Goal: Information Seeking & Learning: Learn about a topic

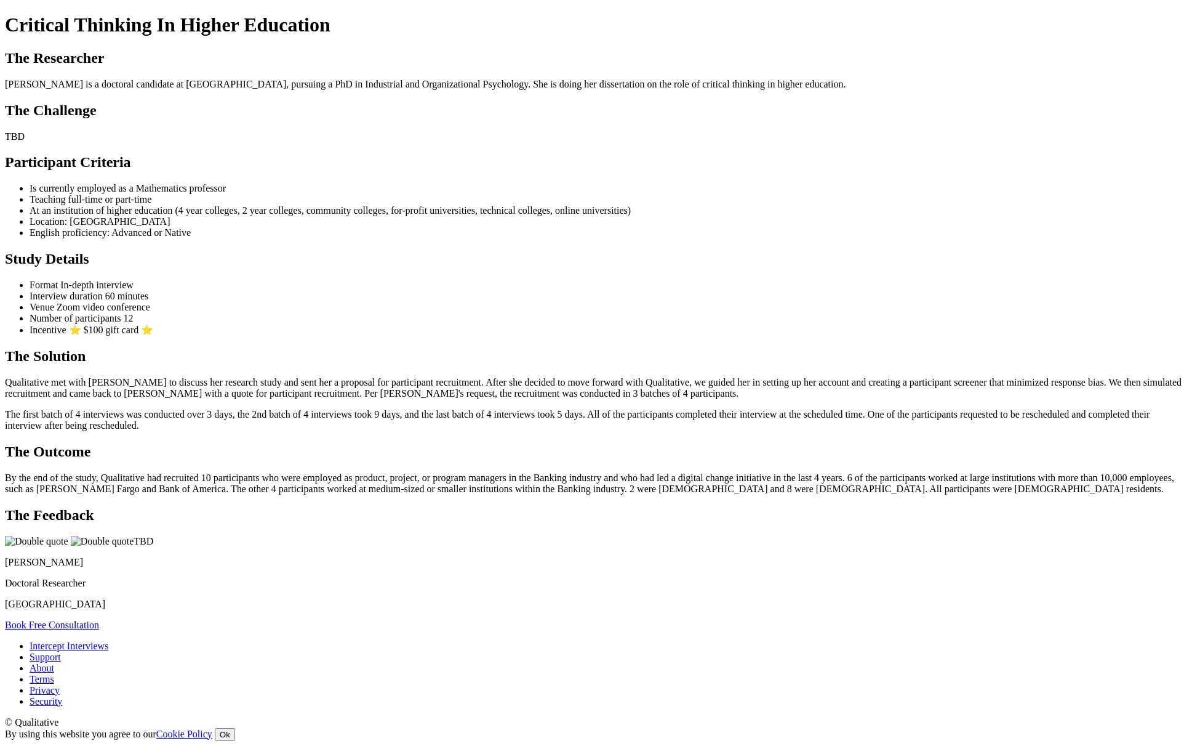
scroll to position [578, 0]
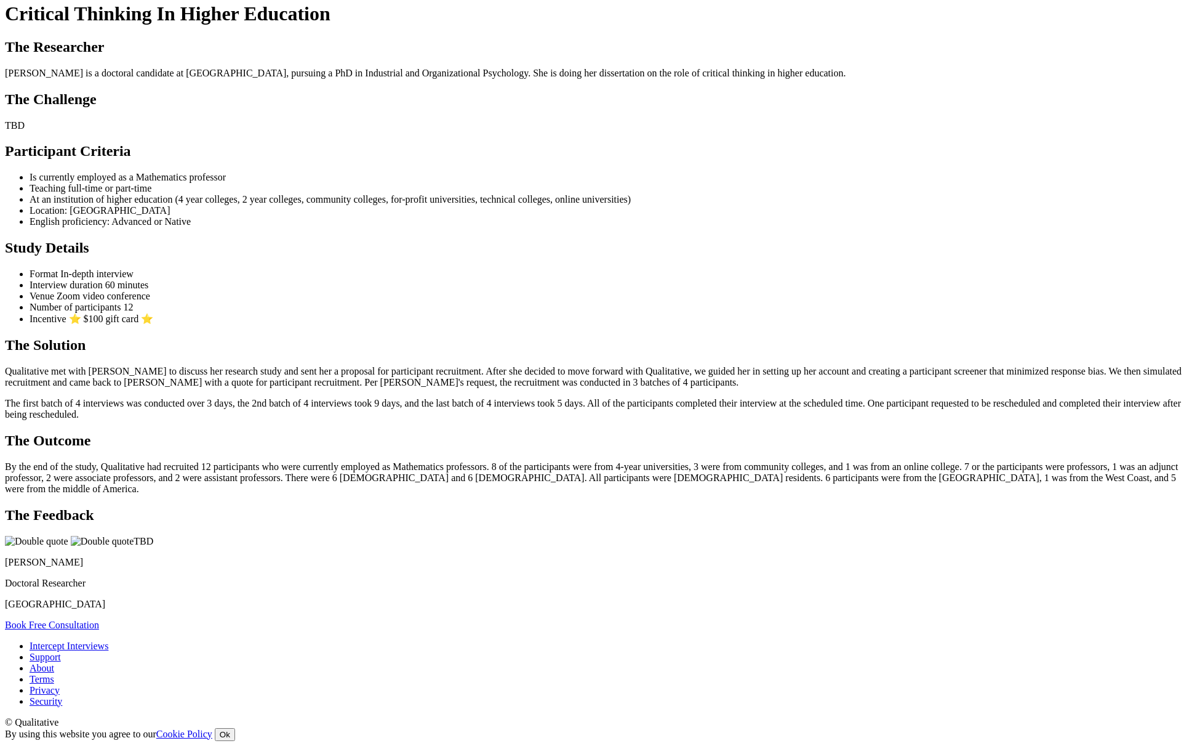
click at [450, 494] on p "By the end of the study, Qualitative had recruited 12 participants who were cur…" at bounding box center [596, 477] width 1183 height 33
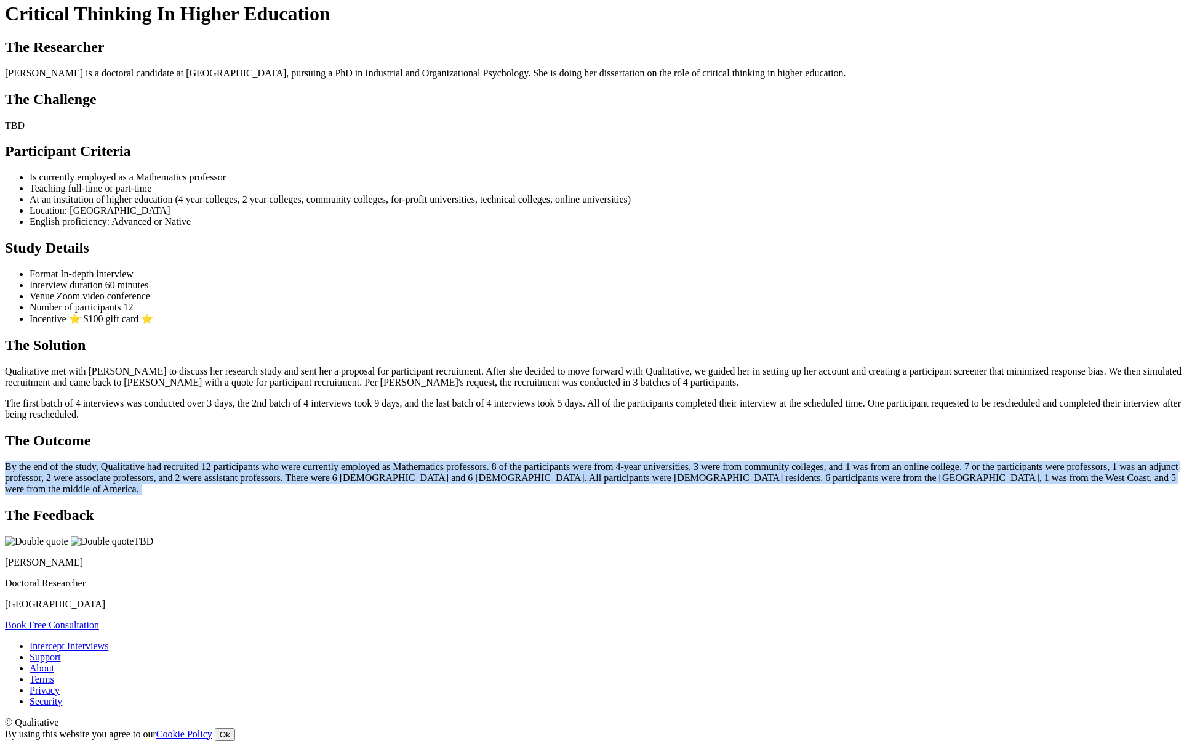
click at [450, 494] on p "By the end of the study, Qualitative had recruited 12 participants who were cur…" at bounding box center [596, 477] width 1183 height 33
copy ui-view "By the end of the study, Qualitative had recruited 12 participants who were cur…"
click at [669, 494] on p "By the end of the study, Qualitative had recruited 12 participants who were cur…" at bounding box center [596, 477] width 1183 height 33
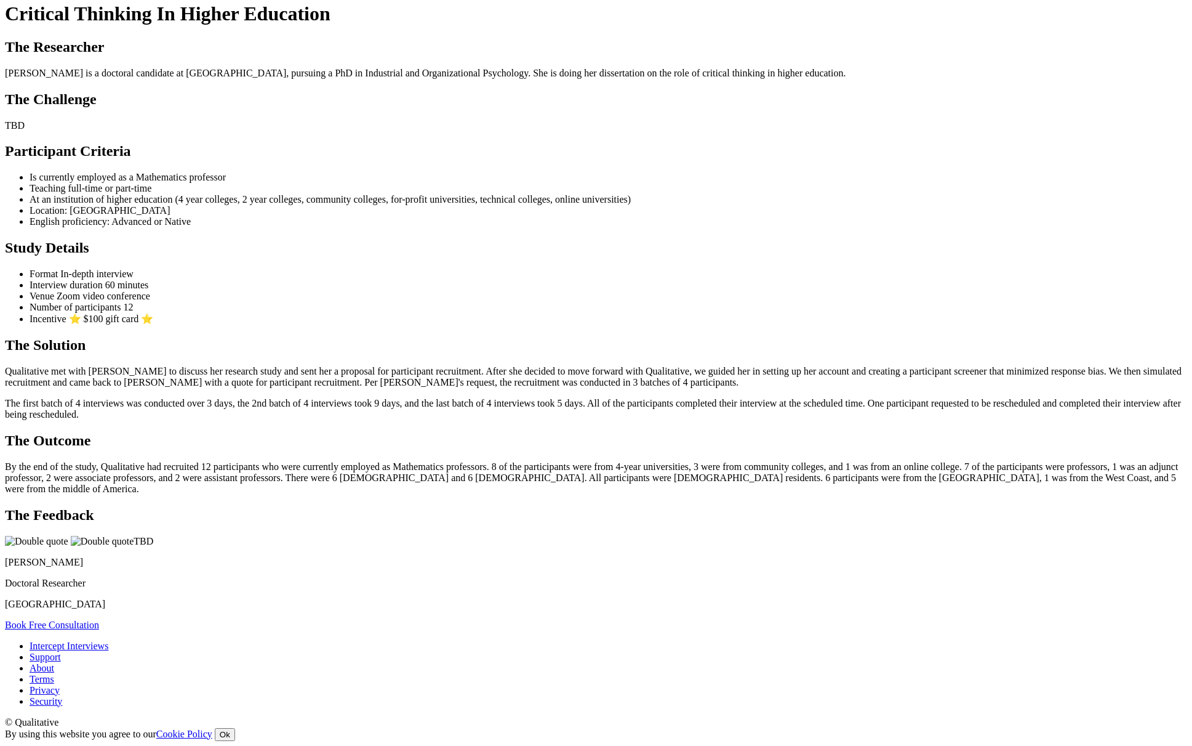
click at [439, 494] on p "By the end of the study, Qualitative had recruited 12 participants who were cur…" at bounding box center [596, 477] width 1183 height 33
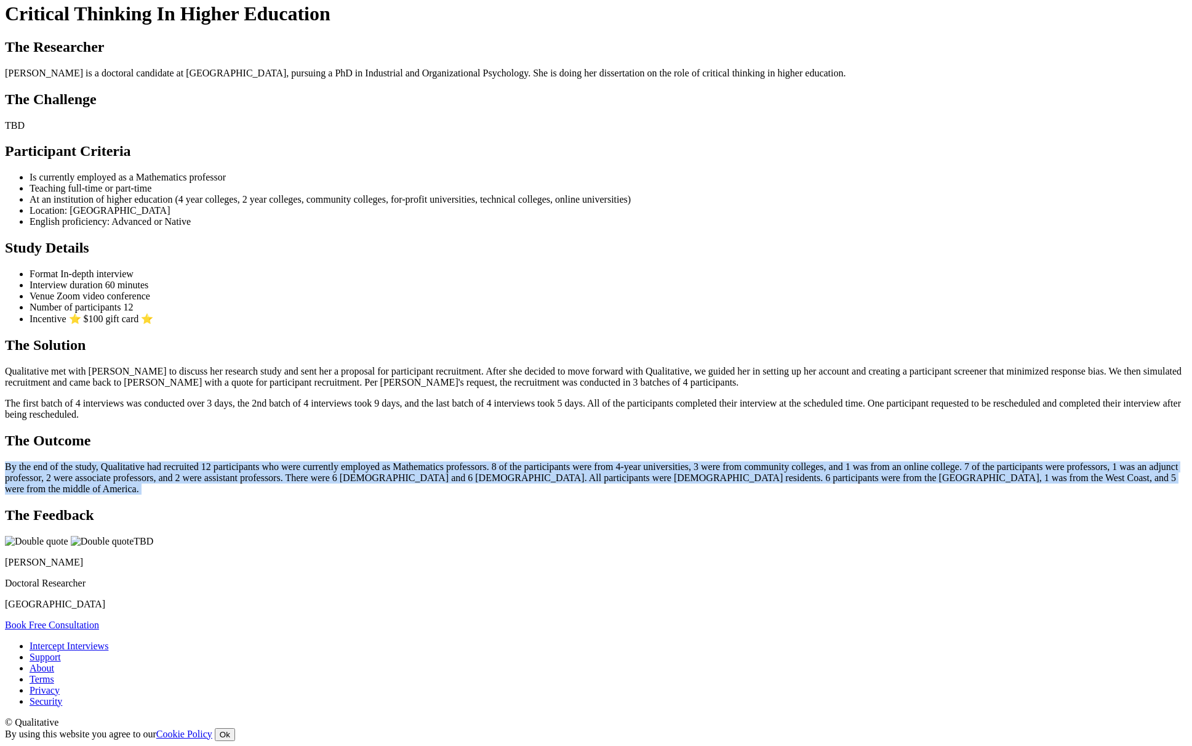
click at [439, 494] on p "By the end of the study, Qualitative had recruited 12 participants who were cur…" at bounding box center [596, 477] width 1183 height 33
copy ui-view "By the end of the study, Qualitative had recruited 12 participants who were cur…"
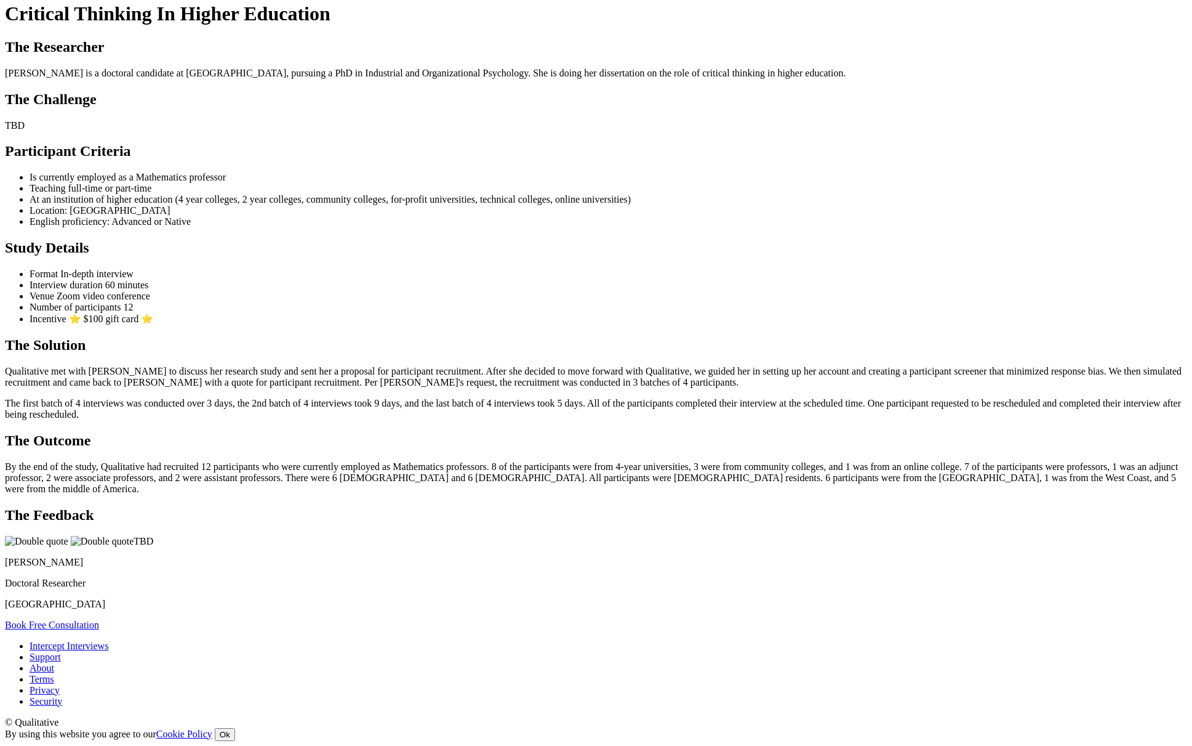
click at [566, 536] on ui-view "Case Study Critical Thinking In Higher Education The Researcher Ingrid is a doc…" at bounding box center [596, 304] width 1183 height 651
click at [870, 296] on ul "Format In-depth interview Interview duration 60 minutes Venue Zoom video confer…" at bounding box center [596, 296] width 1183 height 56
click at [800, 338] on ui-view "Case Study Critical Thinking In Higher Education The Researcher Ingrid is a doc…" at bounding box center [596, 304] width 1183 height 651
click at [680, 387] on p "Qualitative met with Ingrid to discuss her research study and sent her a propos…" at bounding box center [596, 377] width 1183 height 22
click at [519, 388] on p "Qualitative met with Ingrid to discuss her research study and sent her a propos…" at bounding box center [596, 377] width 1183 height 22
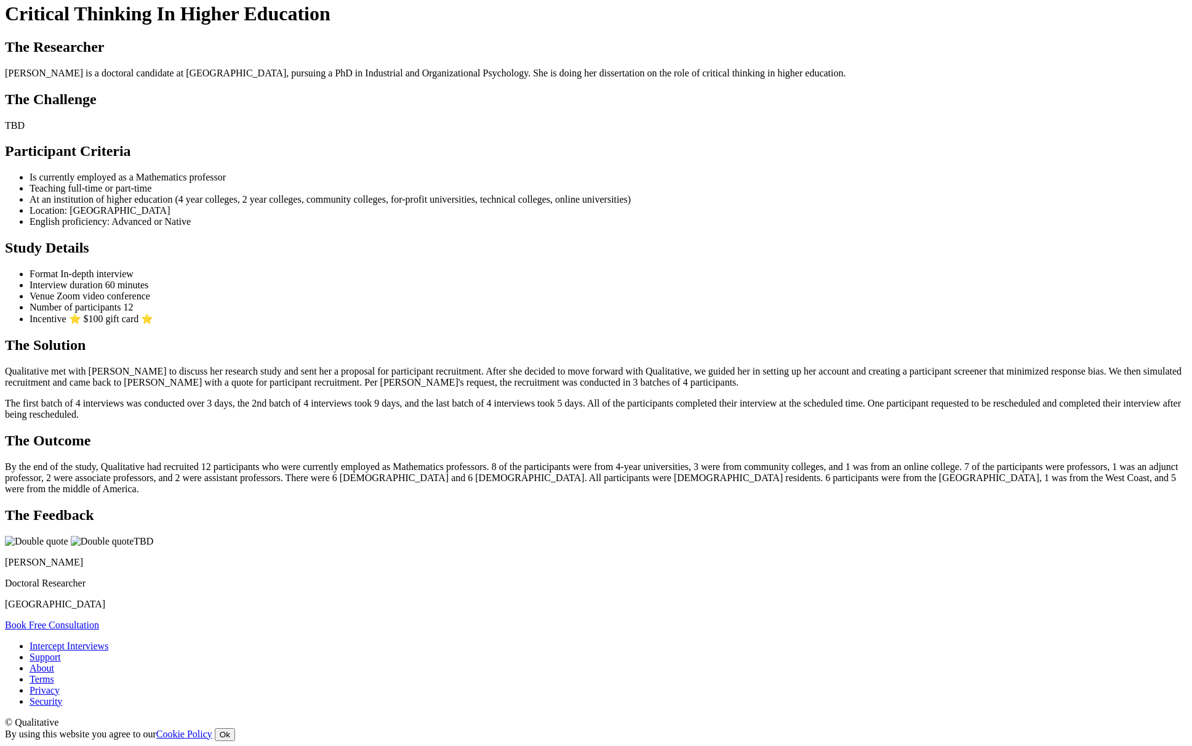
click at [608, 420] on p "The first batch of 4 interviews was conducted over 3 days, the 2nd batch of 4 i…" at bounding box center [596, 409] width 1183 height 22
click at [135, 239] on ui-view "Case Study Critical Thinking In Higher Education The Researcher [PERSON_NAME] i…" at bounding box center [596, 304] width 1183 height 651
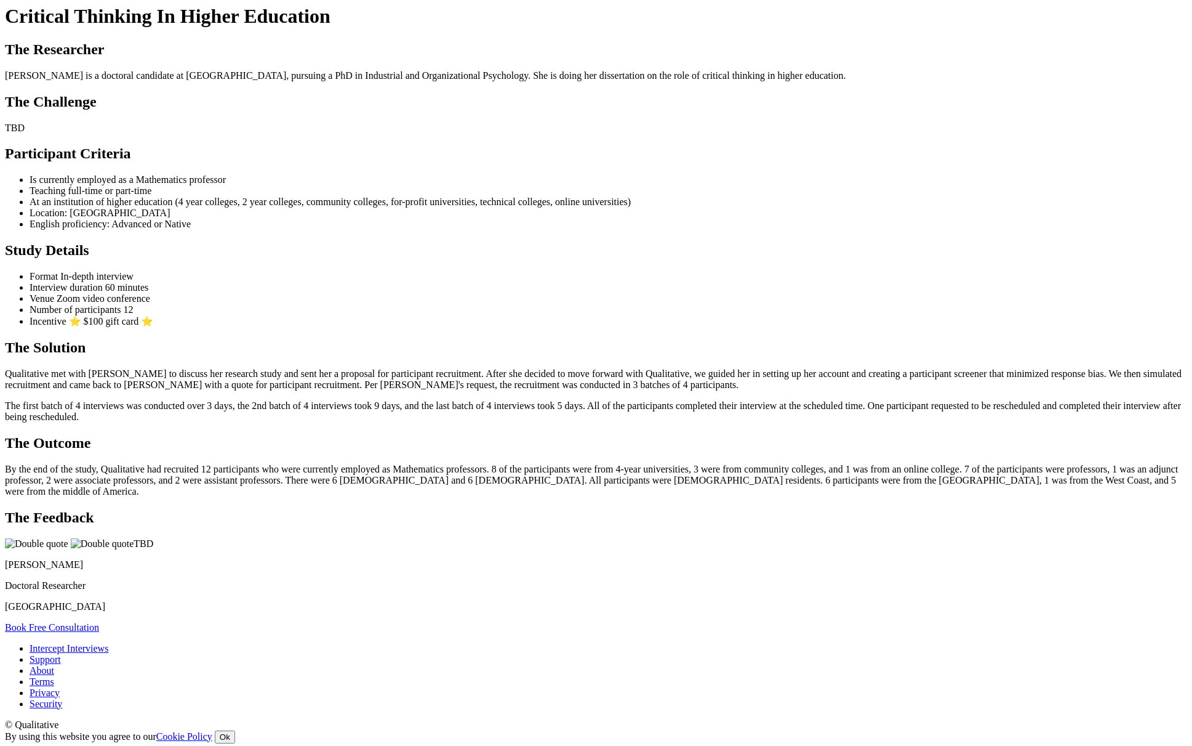
scroll to position [400, 0]
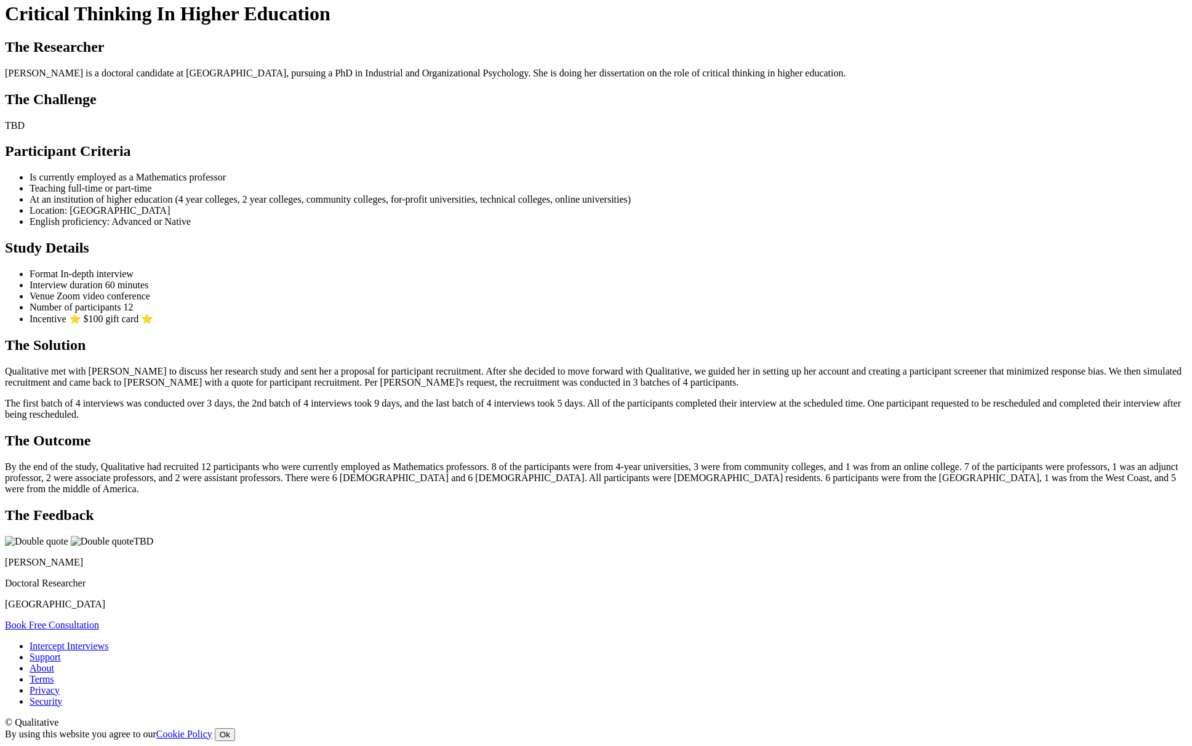
click at [639, 335] on ui-view "Case Study Critical Thinking In Higher Education The Researcher Ingrid is a doc…" at bounding box center [596, 304] width 1183 height 651
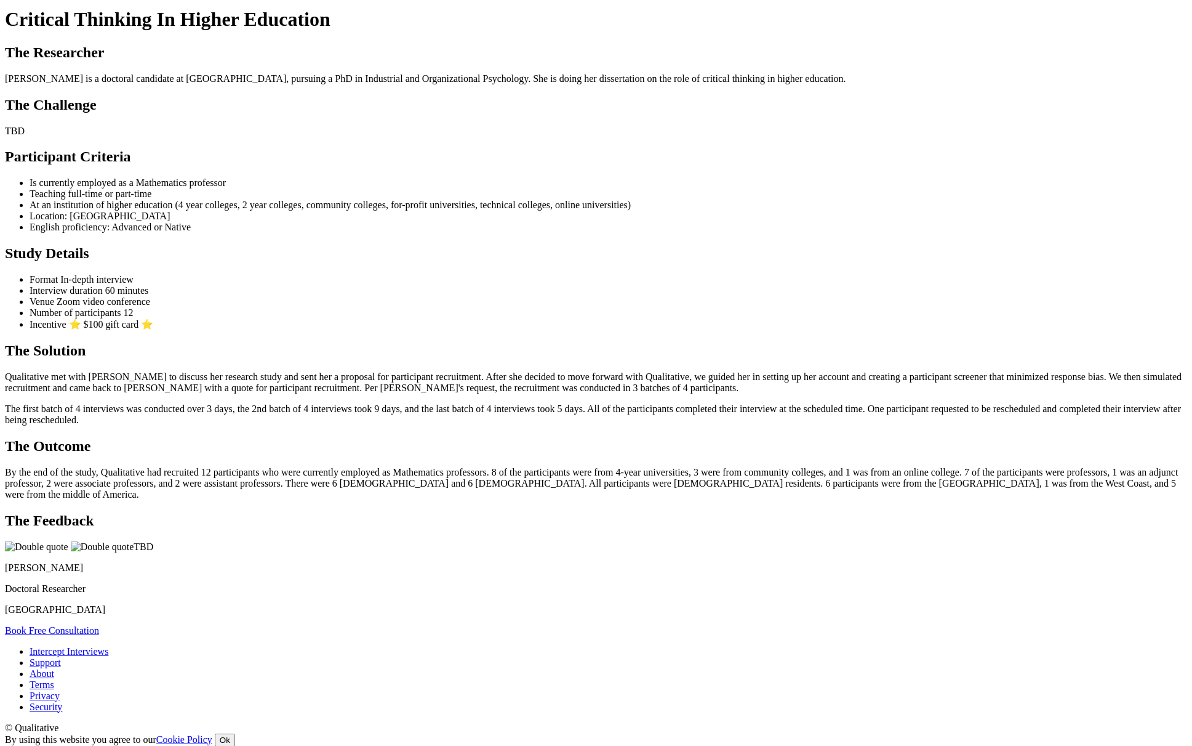
scroll to position [0, 0]
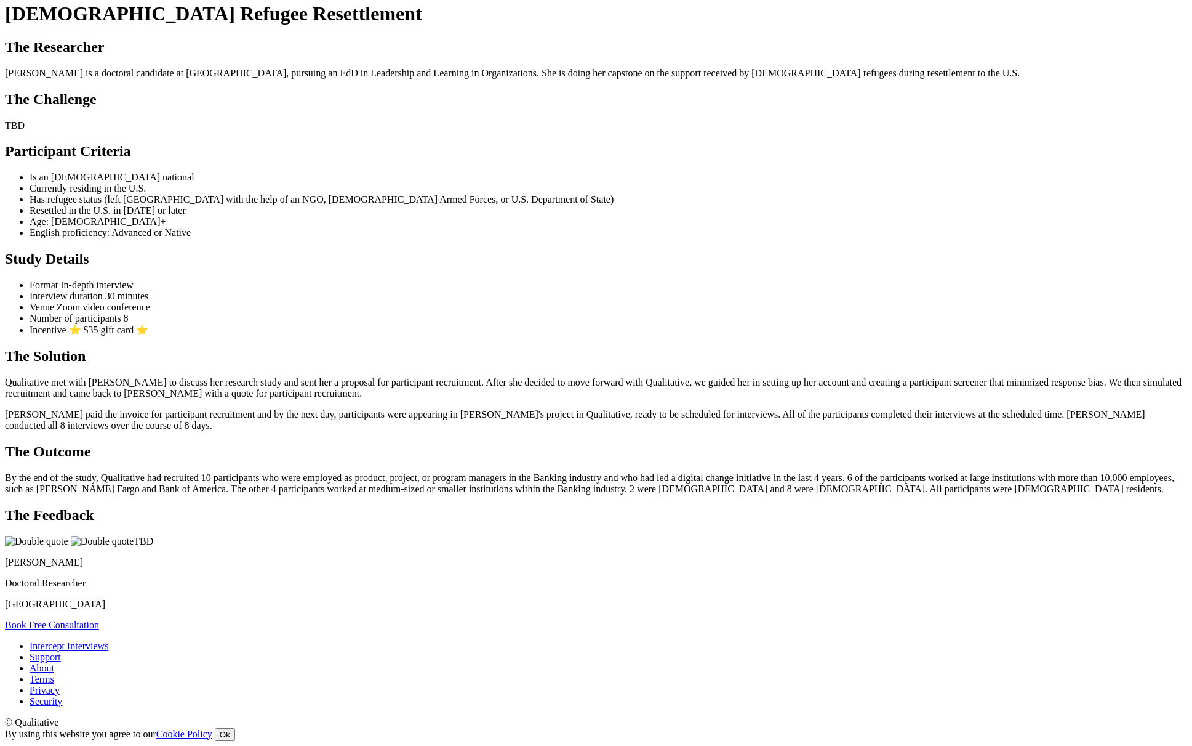
scroll to position [944, 0]
click at [880, 419] on ui-view "Case Study Afghan Refugee Resettlement The Researcher Maureene is a doctoral ca…" at bounding box center [596, 304] width 1183 height 651
click at [547, 494] on p "By the end of the study, Qualitative had recruited 8 [DEMOGRAPHIC_DATA] refugee…" at bounding box center [596, 483] width 1183 height 22
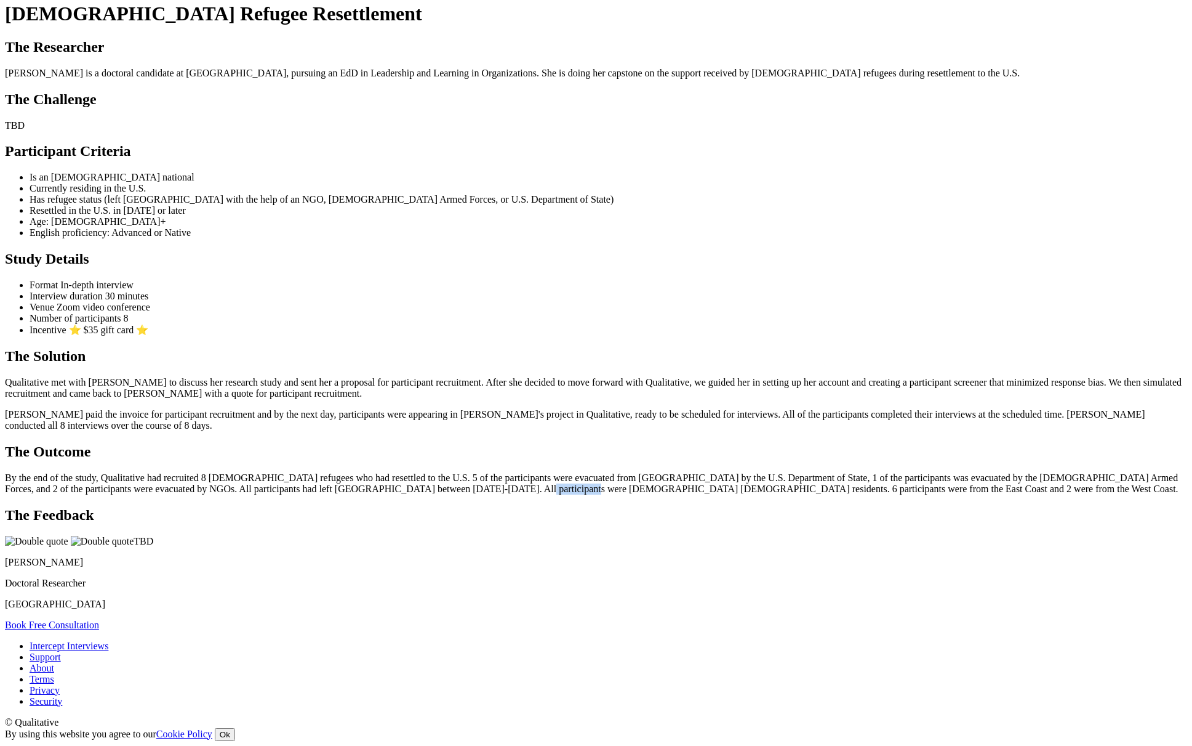
scroll to position [676, 0]
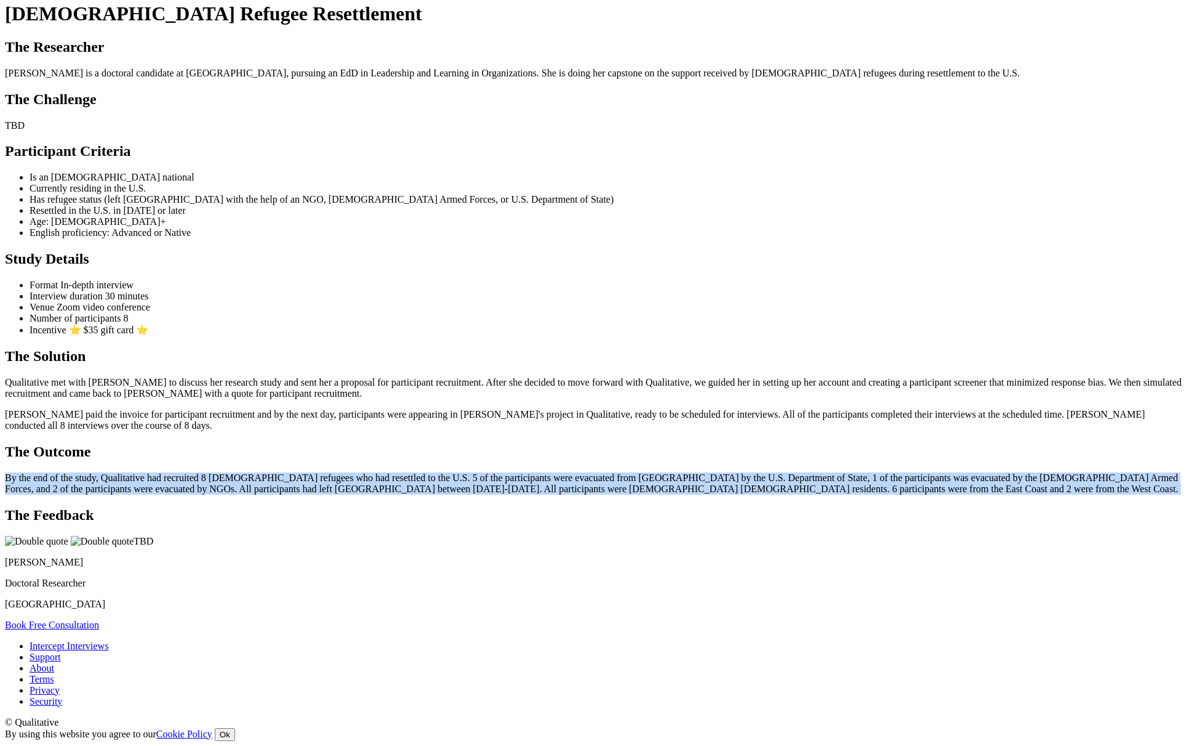
click at [547, 494] on p "By the end of the study, Qualitative had recruited 8 Afghan refugees who had re…" at bounding box center [596, 483] width 1183 height 22
copy ui-view "By the end of the study, Qualitative had recruited 8 Afghan refugees who had re…"
click at [798, 494] on p "By the end of the study, Qualitative had recruited 8 Afghan refugees who had re…" at bounding box center [596, 483] width 1183 height 22
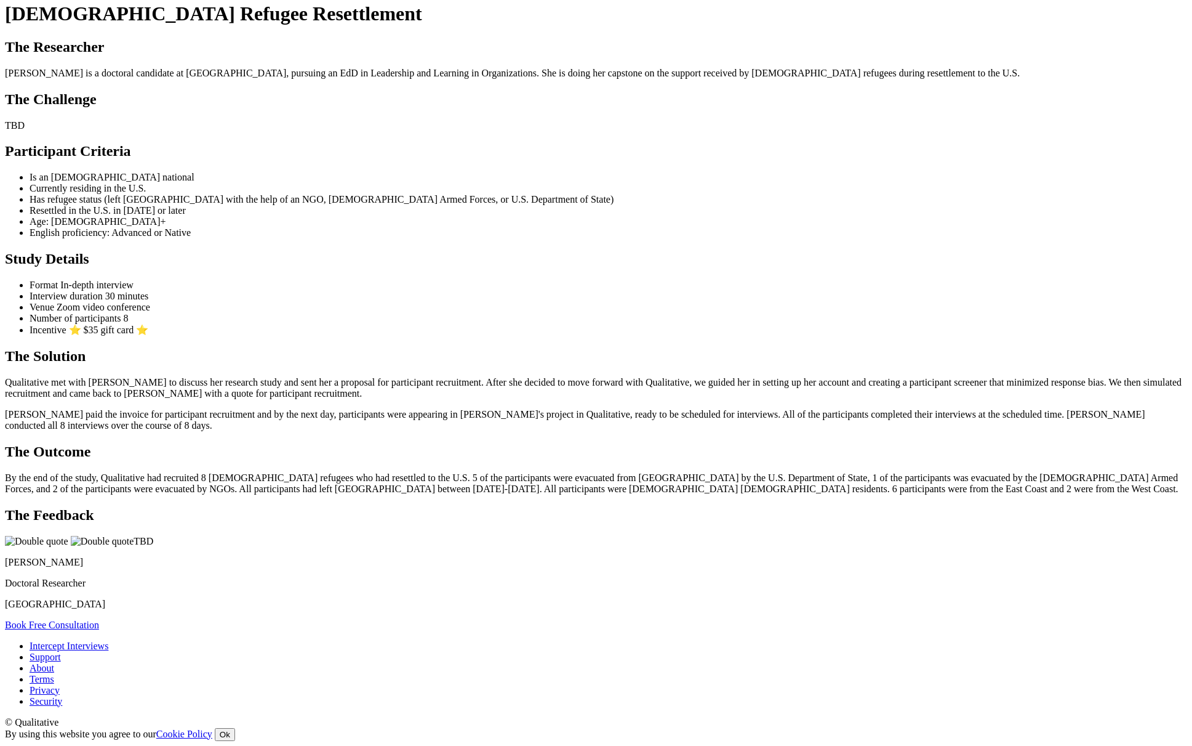
click at [832, 444] on ui-view "Case Study Afghan Refugee Resettlement The Researcher Maureene is a doctoral ca…" at bounding box center [596, 304] width 1183 height 651
click at [621, 494] on p "By the end of the study, Qualitative had recruited 8 Afghan refugees who had re…" at bounding box center [596, 483] width 1183 height 22
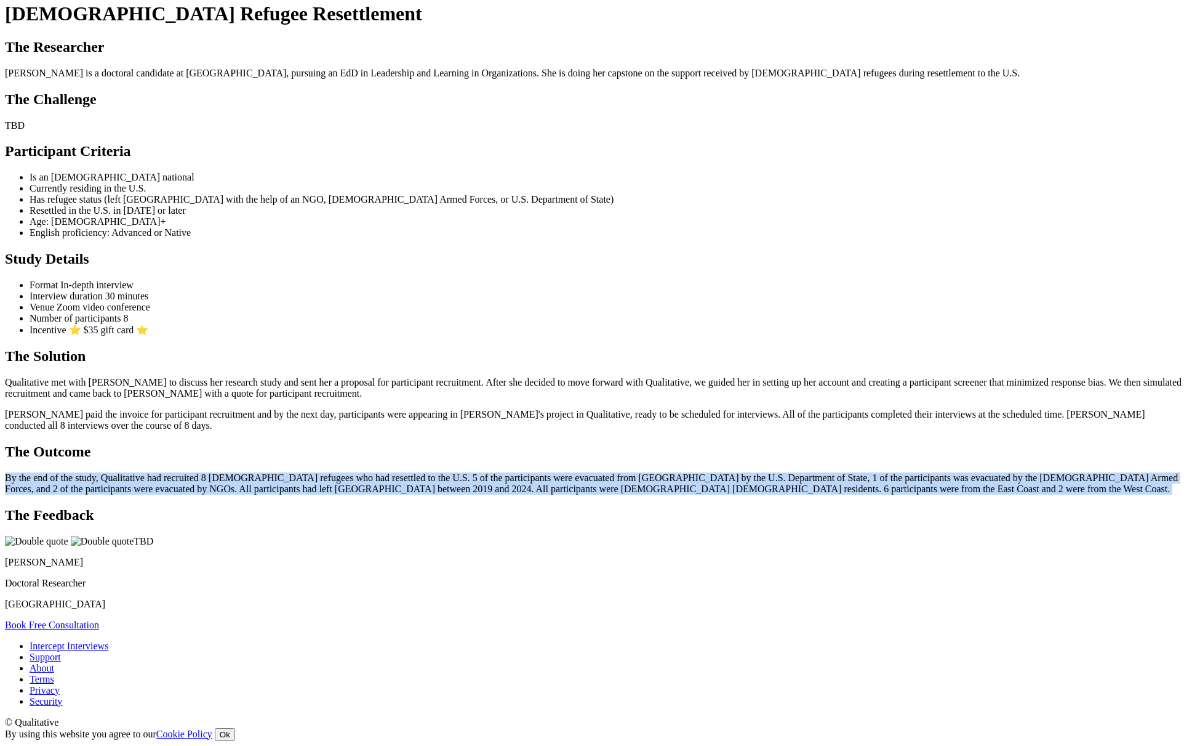
click at [621, 494] on p "By the end of the study, Qualitative had recruited 8 Afghan refugees who had re…" at bounding box center [596, 483] width 1183 height 22
copy ui-view "By the end of the study, Qualitative had recruited 8 Afghan refugees who had re…"
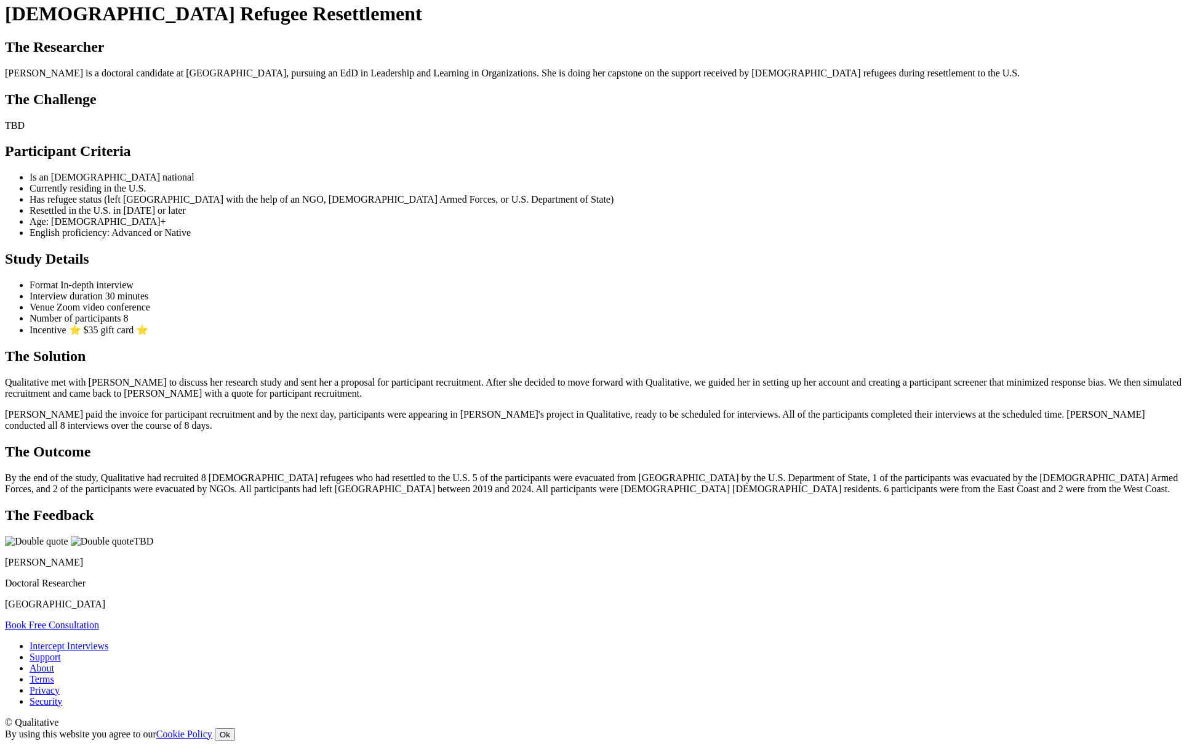
click at [792, 460] on h2 "The Outcome" at bounding box center [596, 451] width 1183 height 17
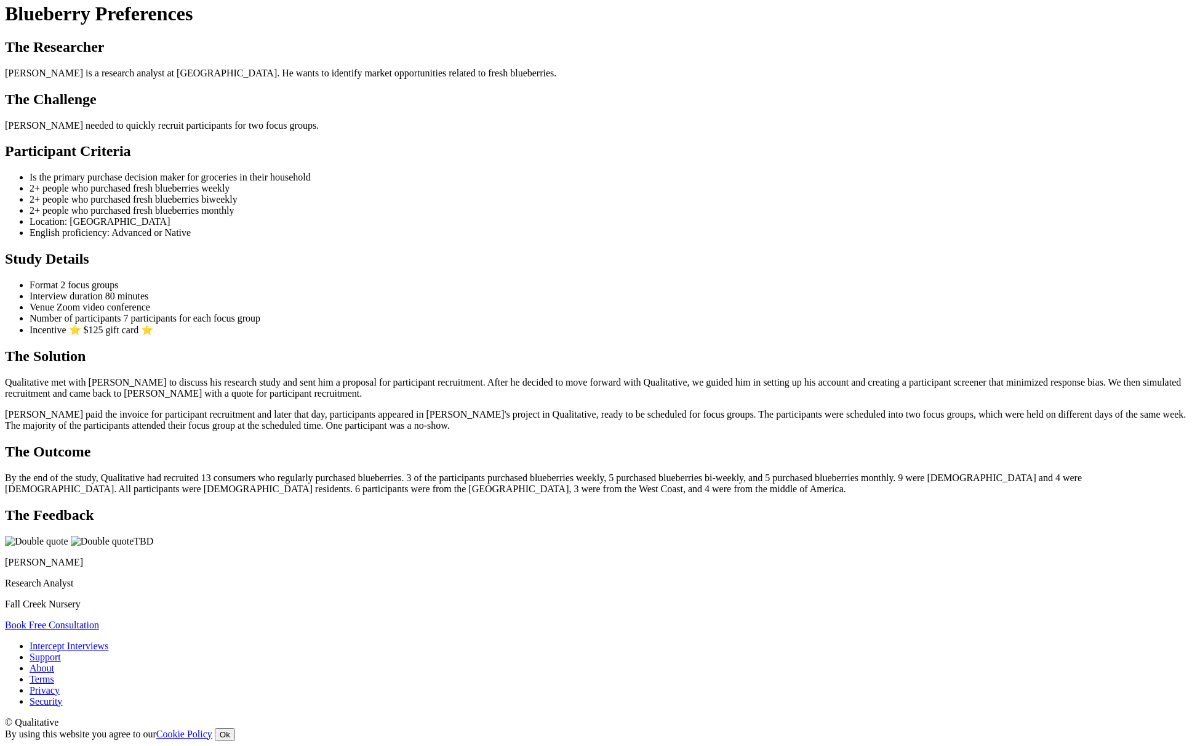
click at [913, 328] on ui-view "Case Study Blueberry Preferences The Researcher Ben is a research analyst at Fa…" at bounding box center [596, 304] width 1183 height 651
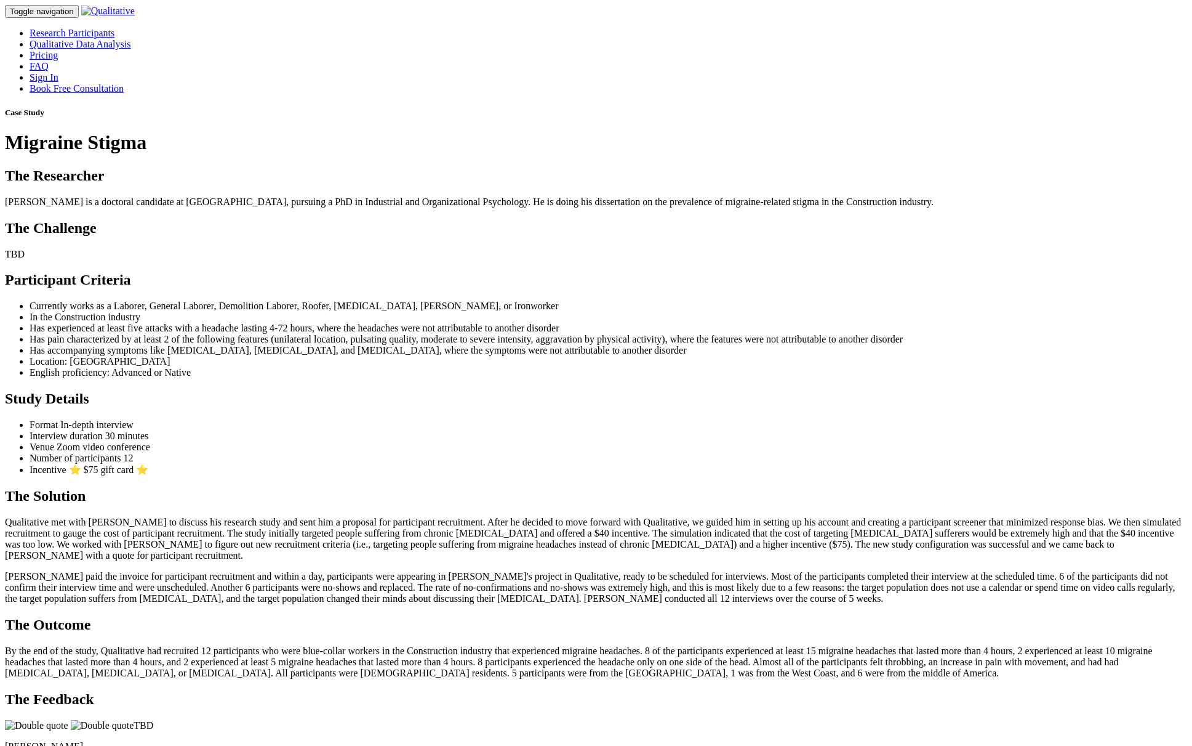
scroll to position [1120, 0]
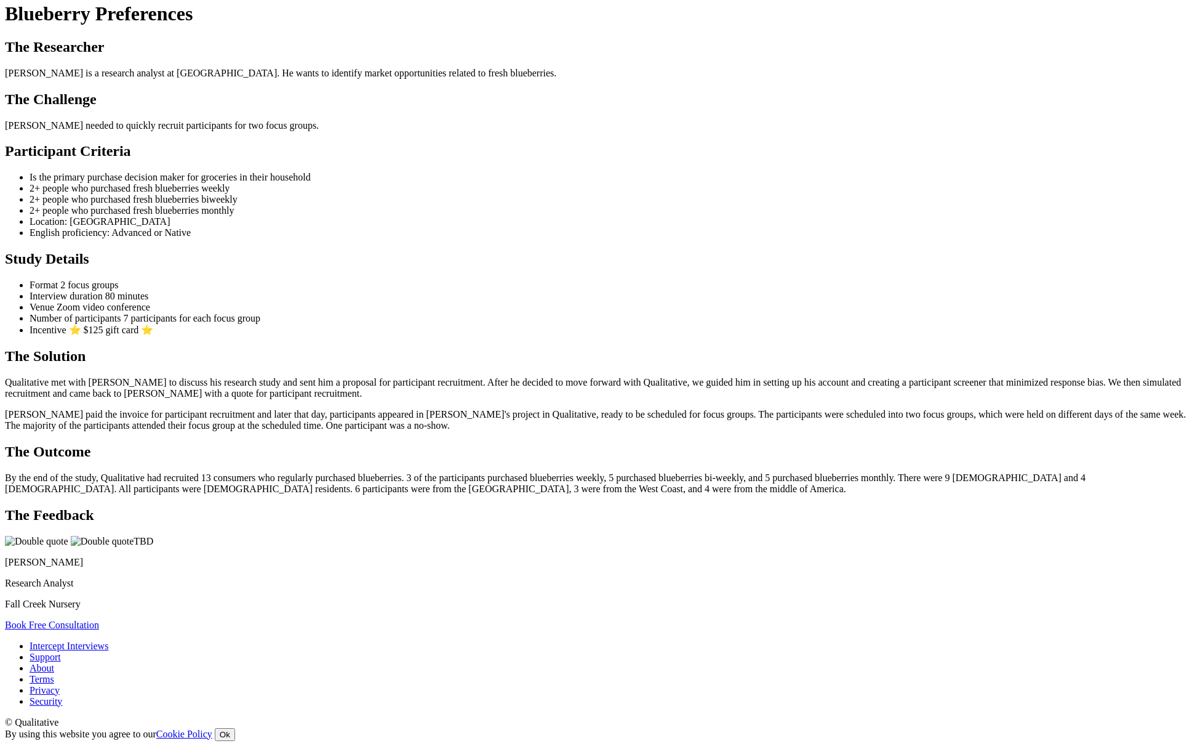
click at [776, 295] on ui-view "Case Study Blueberry Preferences The Researcher Ben is a research analyst at Fa…" at bounding box center [596, 304] width 1183 height 651
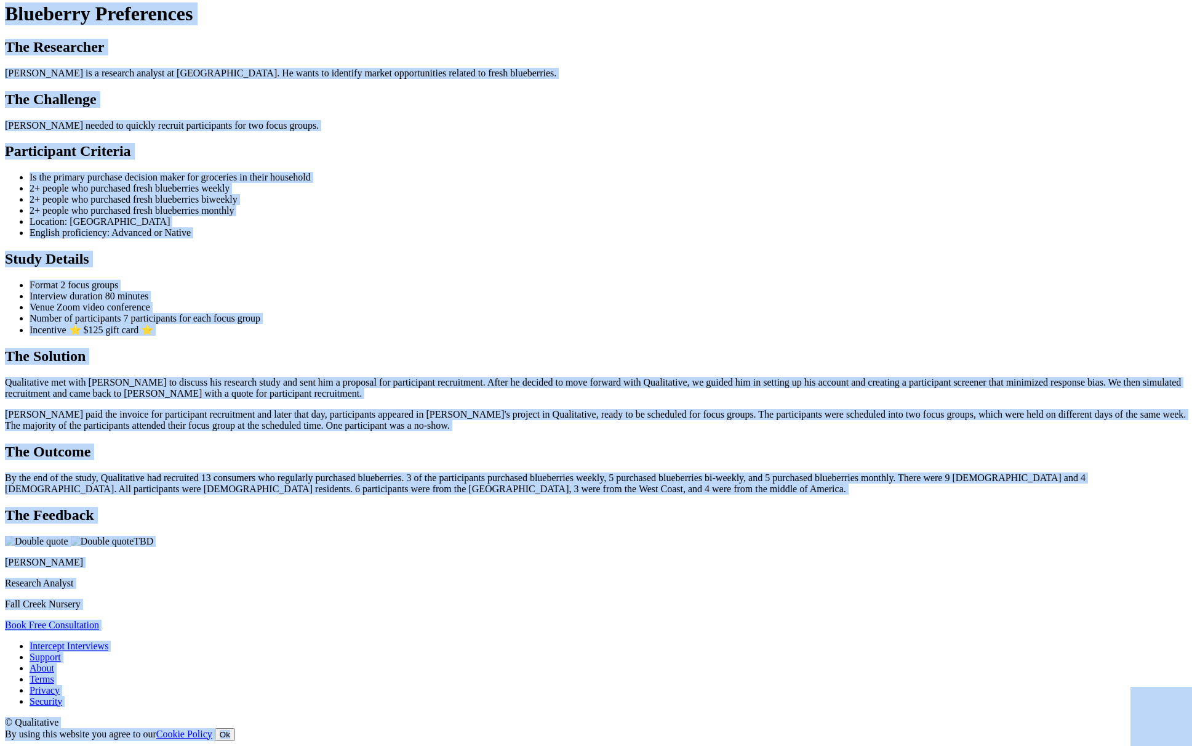
copy body "Research Participants Qualitative Data Analysis Pricing FAQ Sign In Book Free C…"
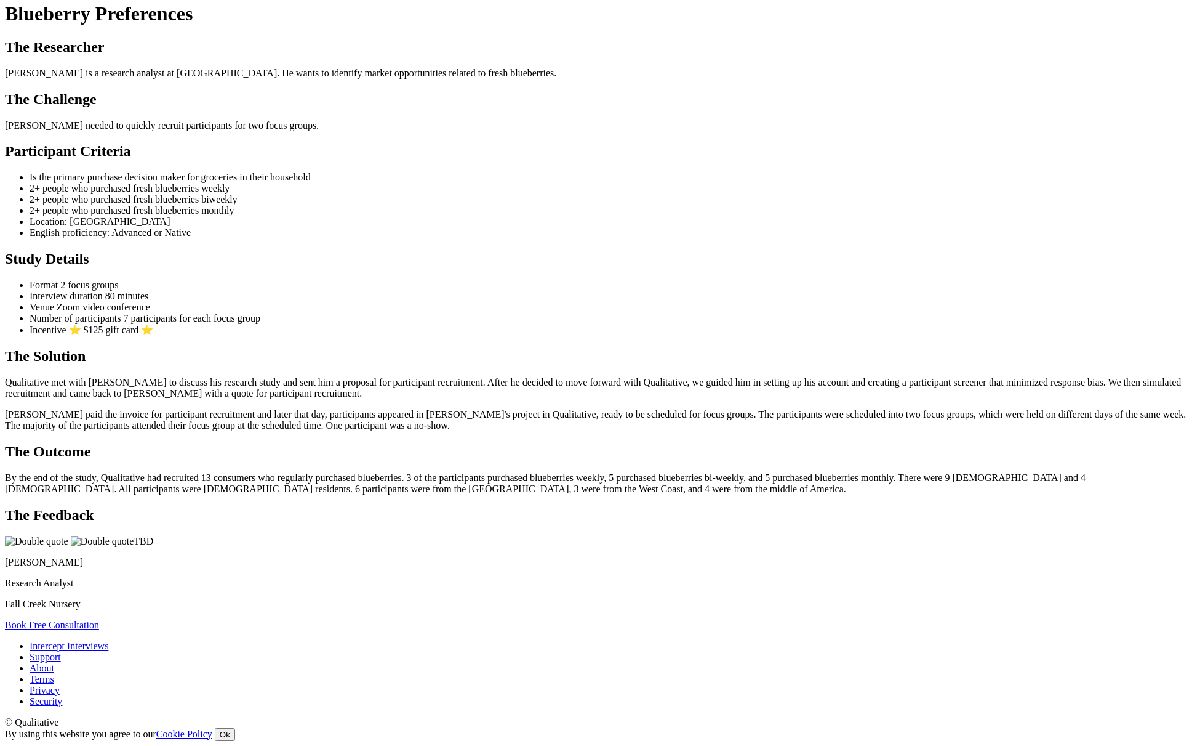
scroll to position [365, 0]
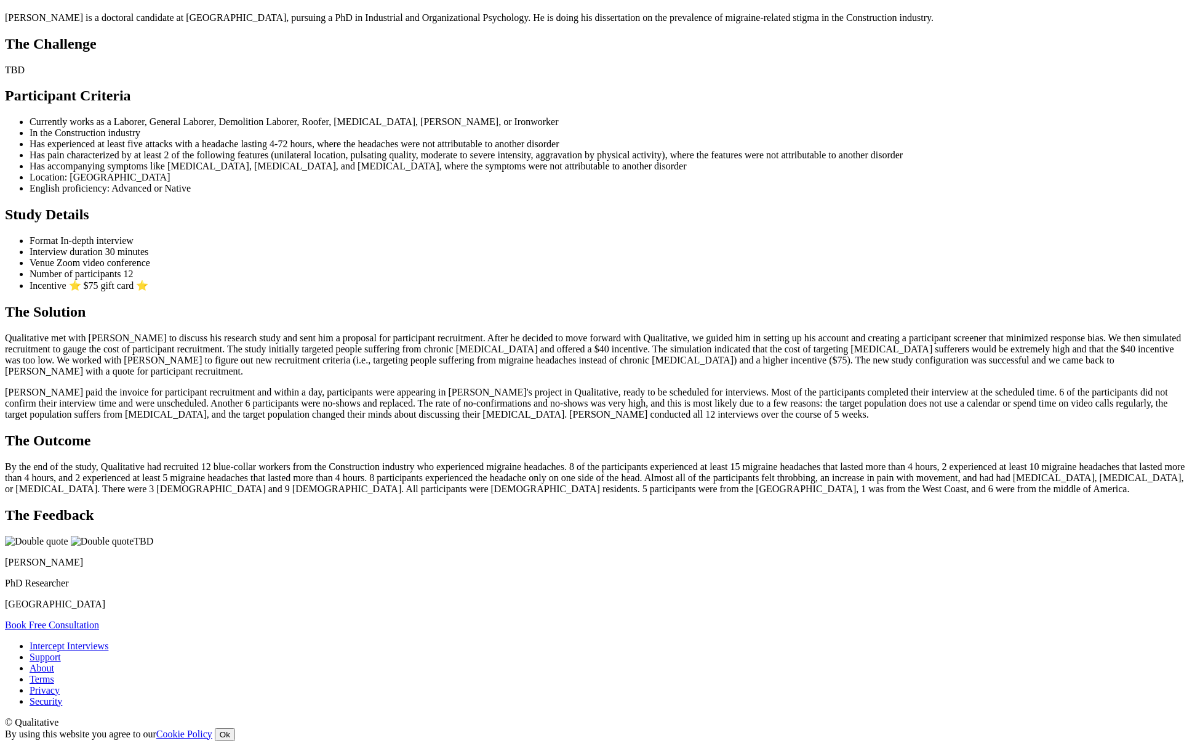
click at [722, 461] on p "By the end of the study, Qualitative had recruited 12 blue-collar workers from …" at bounding box center [596, 477] width 1183 height 33
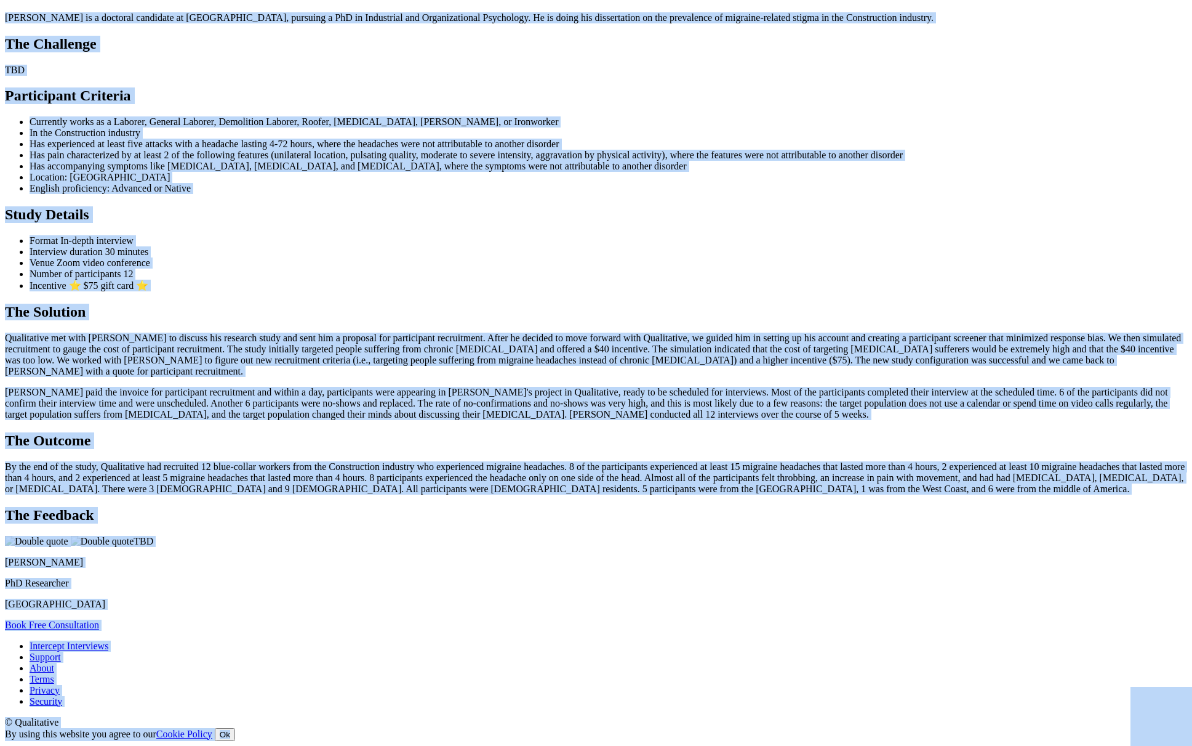
copy body "Research Participants Qualitative Data Analysis Pricing FAQ Sign In Book Free C…"
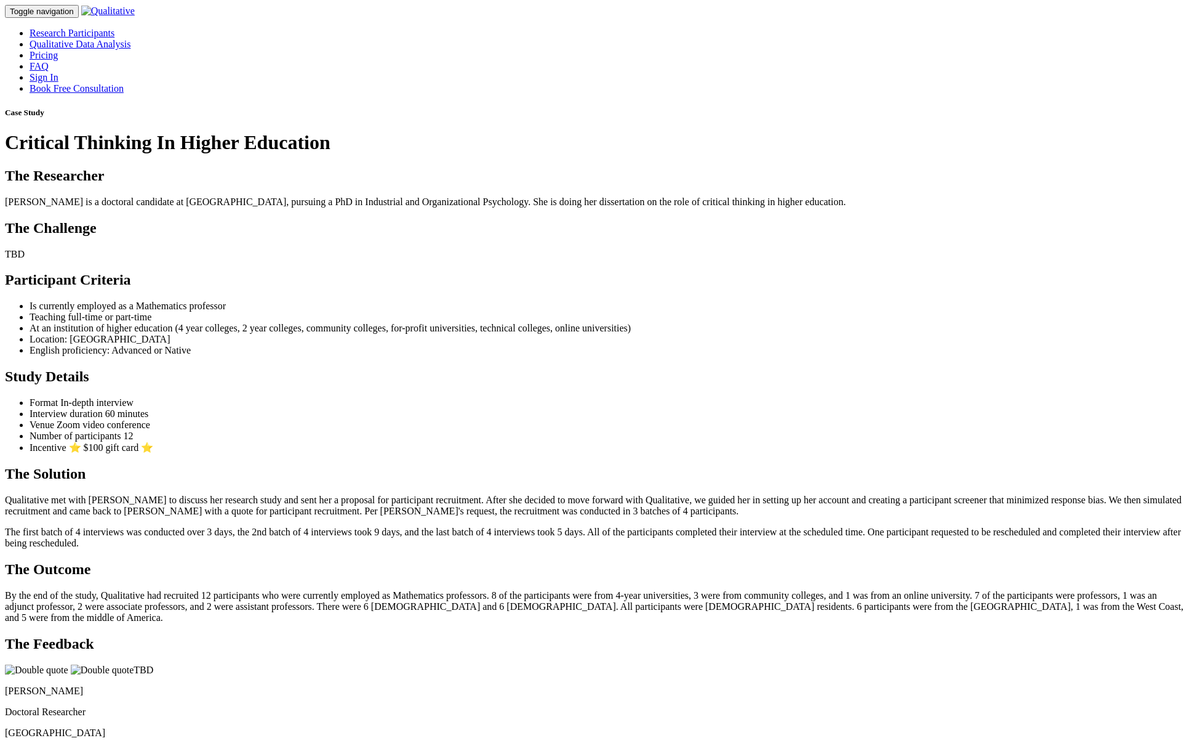
click at [706, 370] on ui-view "Case Study Critical Thinking In Higher Education The Researcher [PERSON_NAME] i…" at bounding box center [596, 433] width 1183 height 651
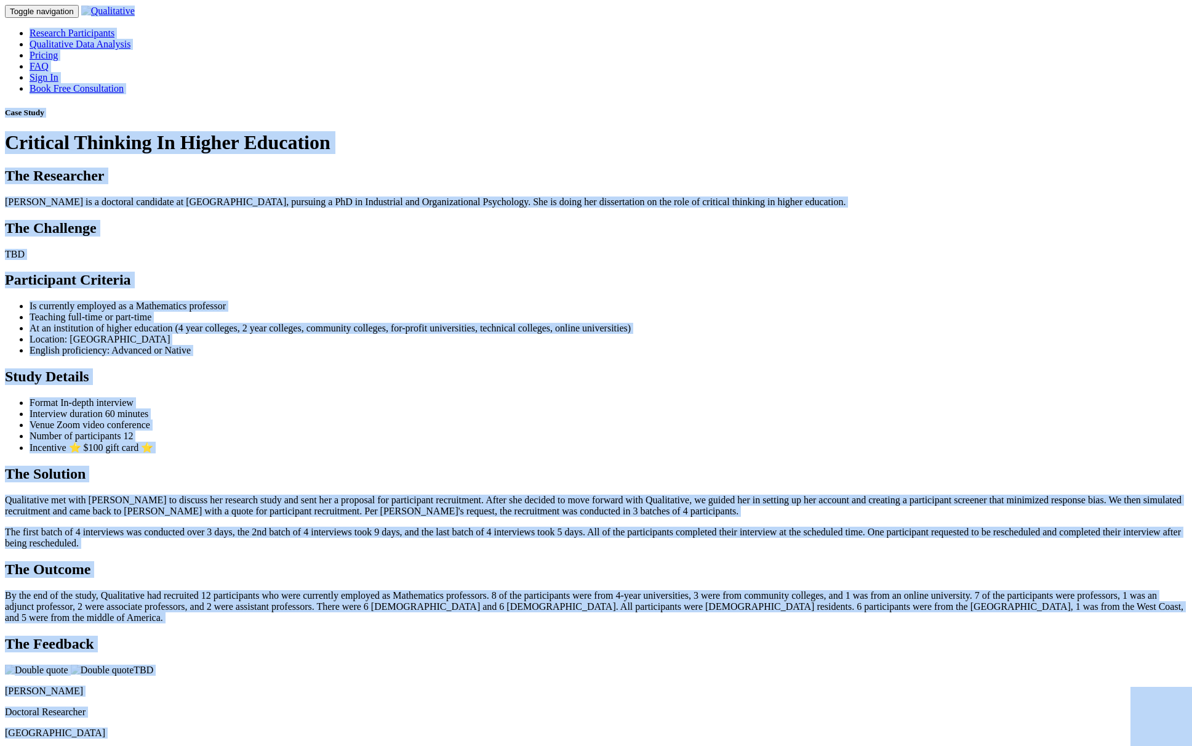
copy body "Research Participants Qualitative Data Analysis Pricing FAQ Sign In Book Free C…"
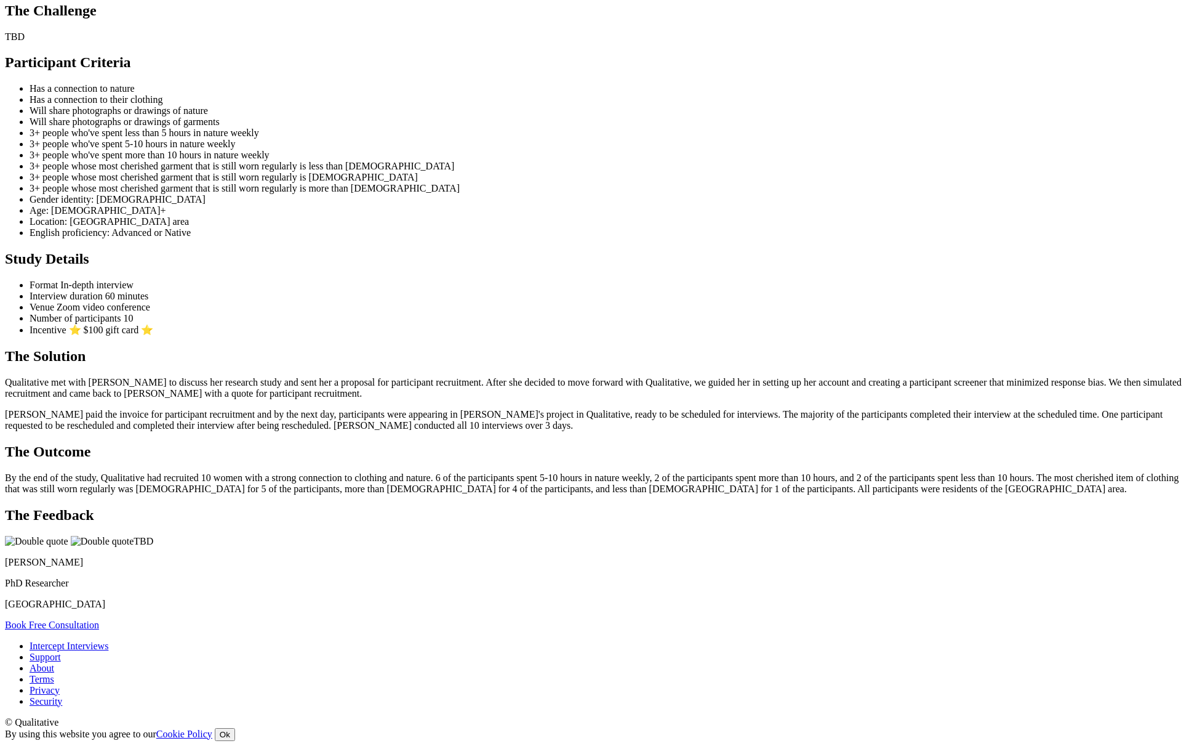
scroll to position [1107, 0]
click at [609, 472] on p "By the end of the study, Qualitative had recruited 10 women with a strong conne…" at bounding box center [596, 483] width 1183 height 22
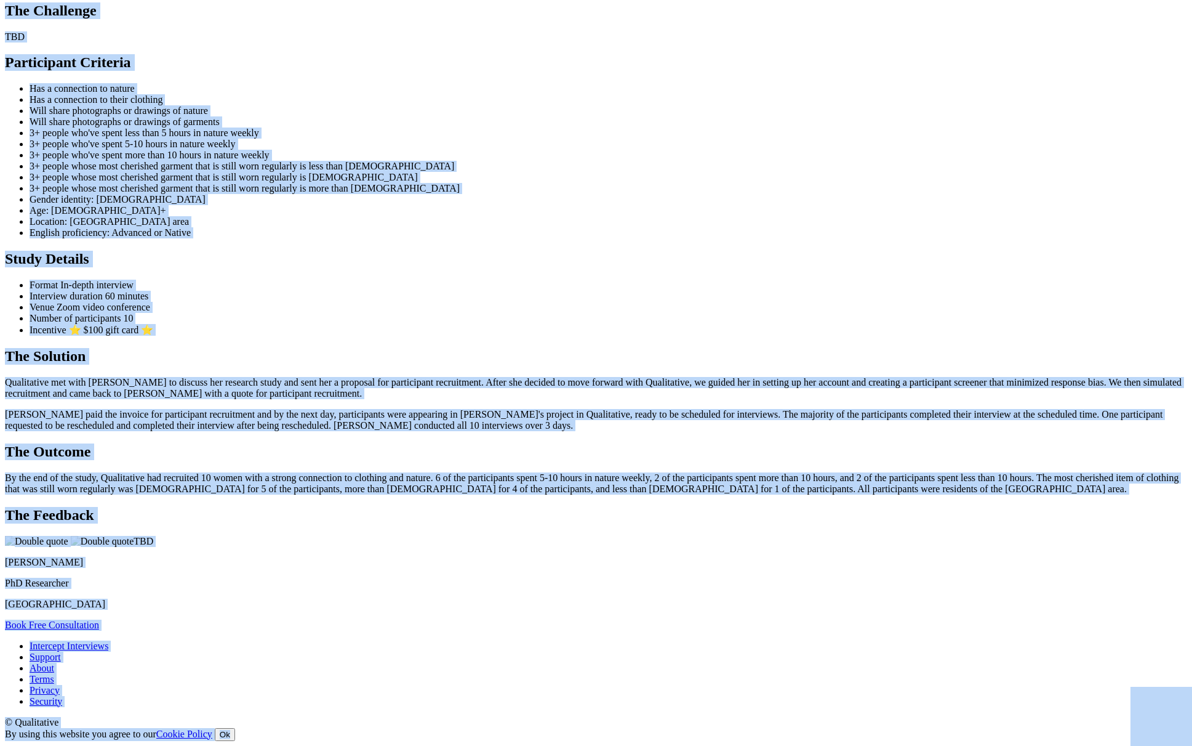
copy body "Research Participants Qualitative Data Analysis Pricing FAQ Sign In Book Free C…"
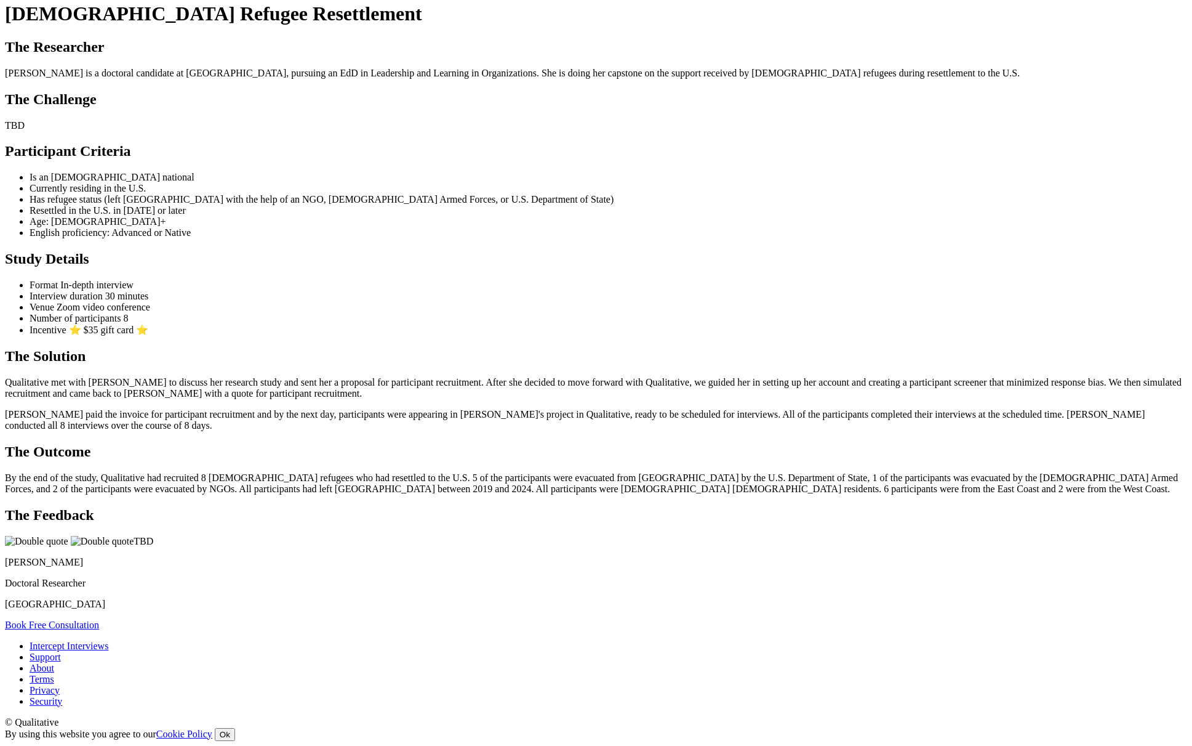
click at [747, 238] on ul "Is an [DEMOGRAPHIC_DATA] national Currently residing in the U.S. Has refugee st…" at bounding box center [596, 205] width 1183 height 66
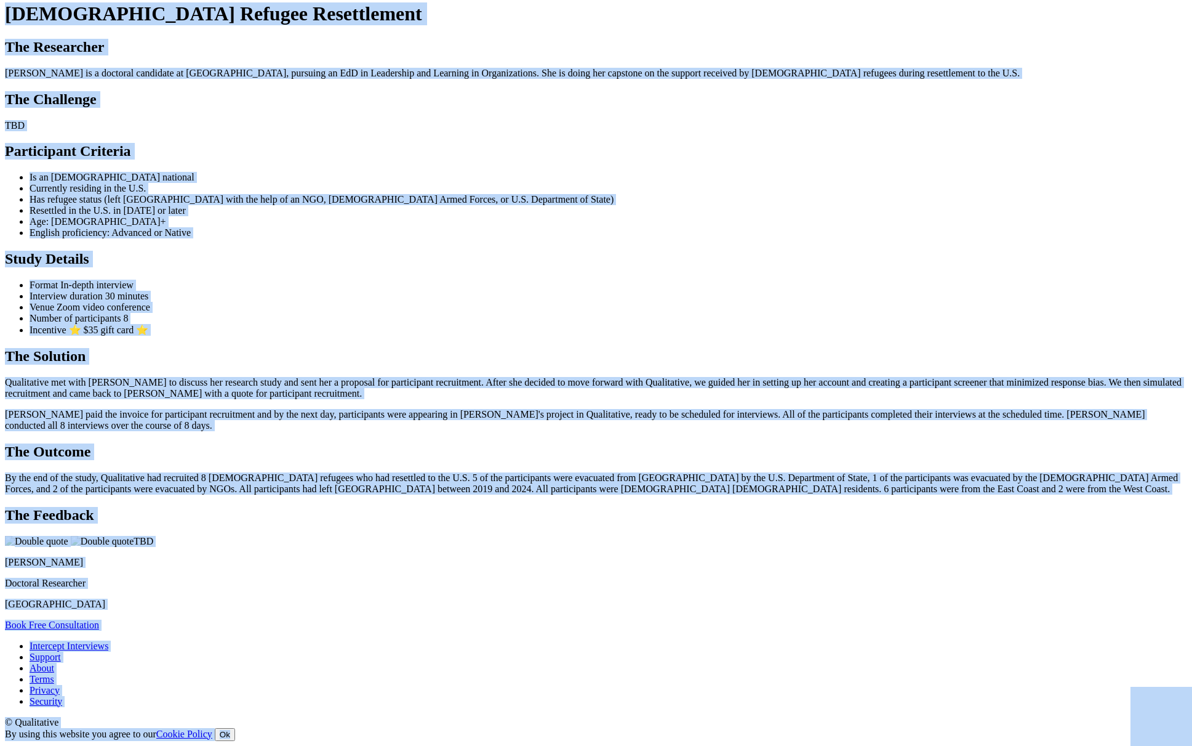
copy body "Research Participants Qualitative Data Analysis Pricing FAQ Sign In Book Free C…"
click at [170, 366] on ui-view "Case Study [DEMOGRAPHIC_DATA] Refugee Resettlement The Researcher [PERSON_NAME]…" at bounding box center [596, 304] width 1183 height 651
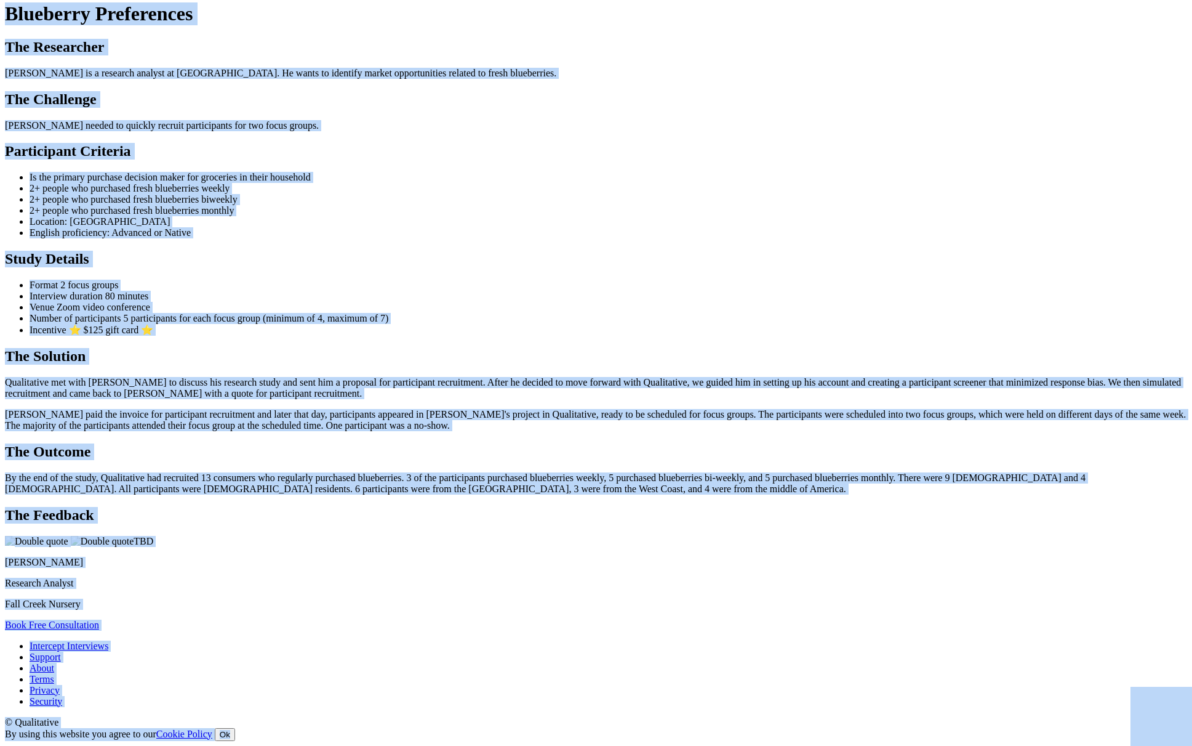
click at [890, 336] on div "Study Details Format 2 focus groups Interview duration 80 minutes Venue Zoom vi…" at bounding box center [596, 293] width 1183 height 85
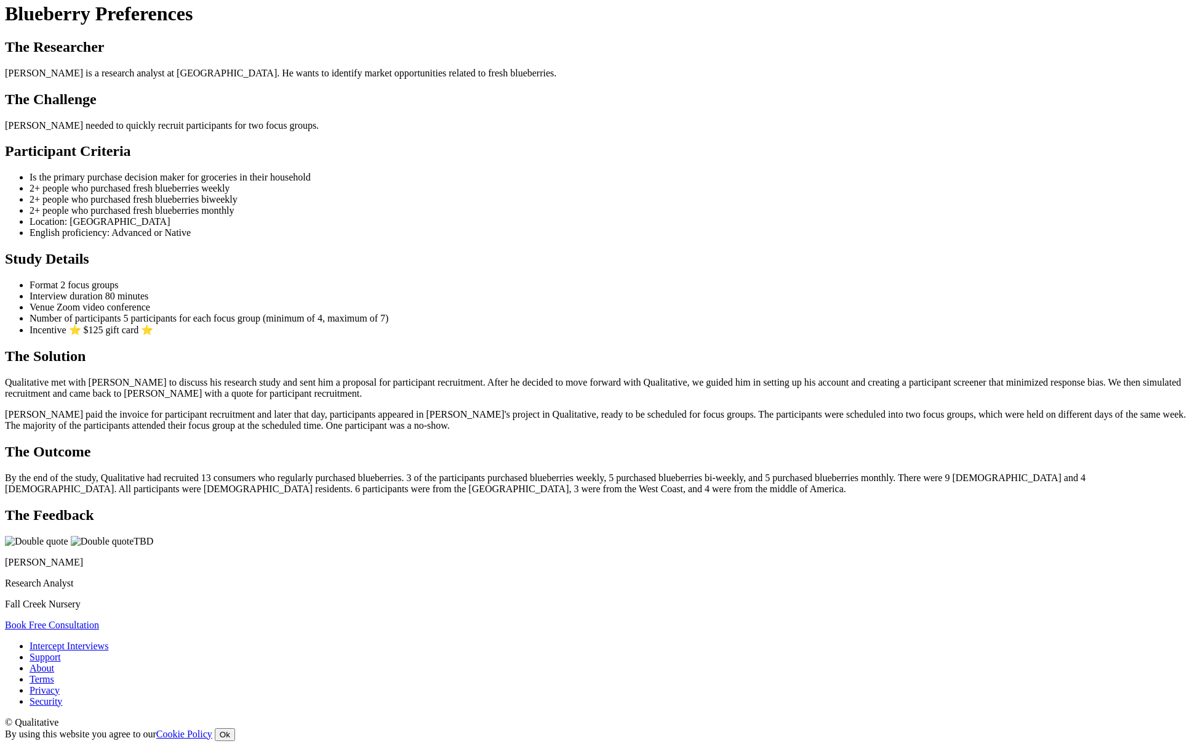
click at [397, 238] on ul "Is the primary purchase decision maker for groceries in their household 2+ peop…" at bounding box center [596, 205] width 1183 height 66
